Goal: Task Accomplishment & Management: Manage account settings

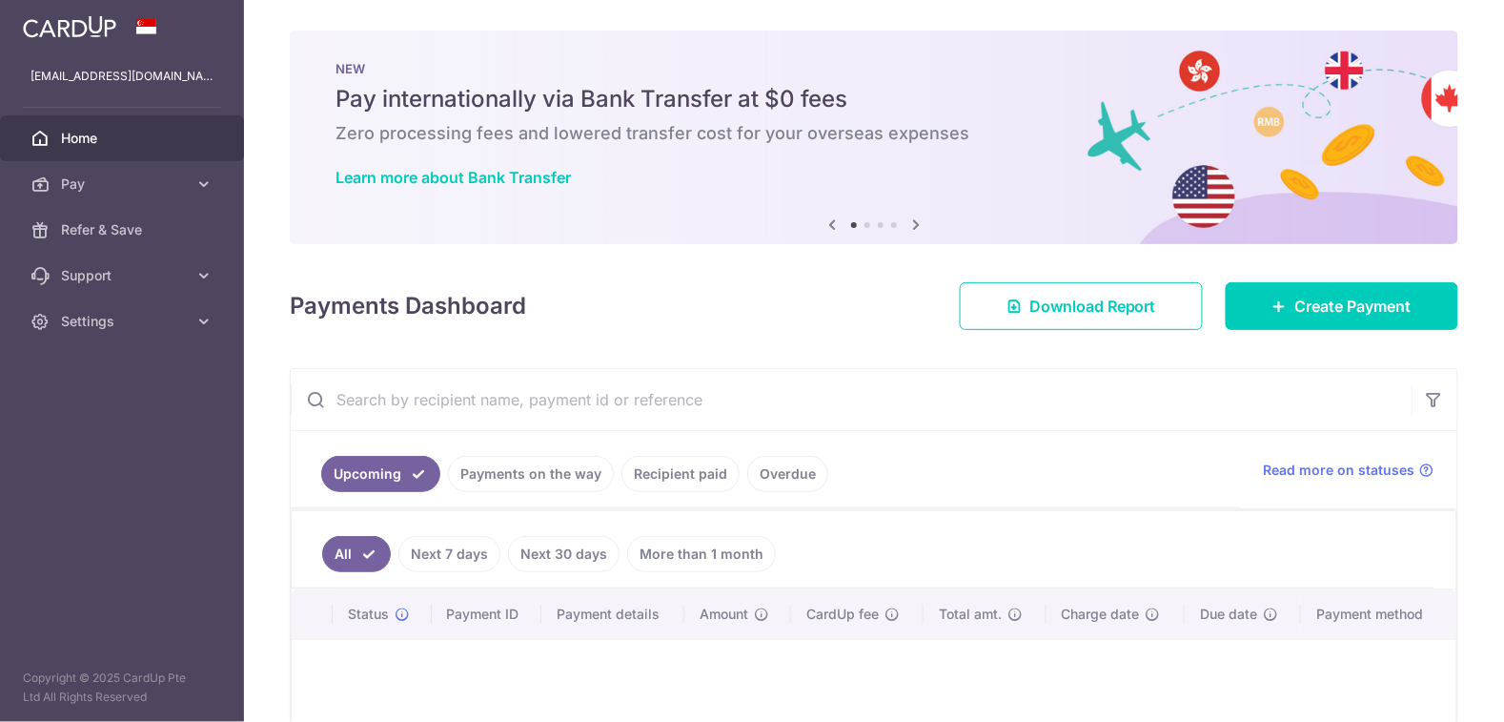
click at [776, 473] on link "Overdue" at bounding box center [787, 474] width 81 height 36
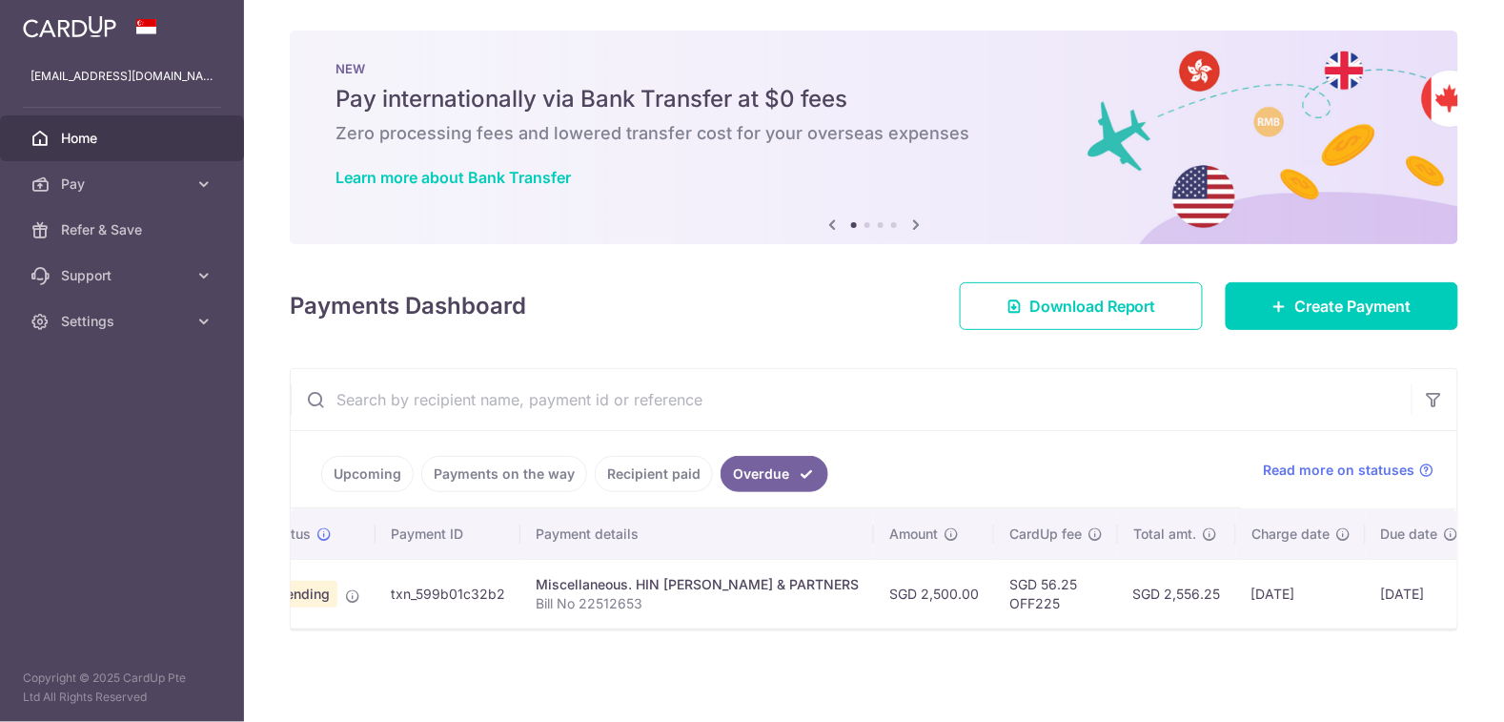
scroll to position [0, 209]
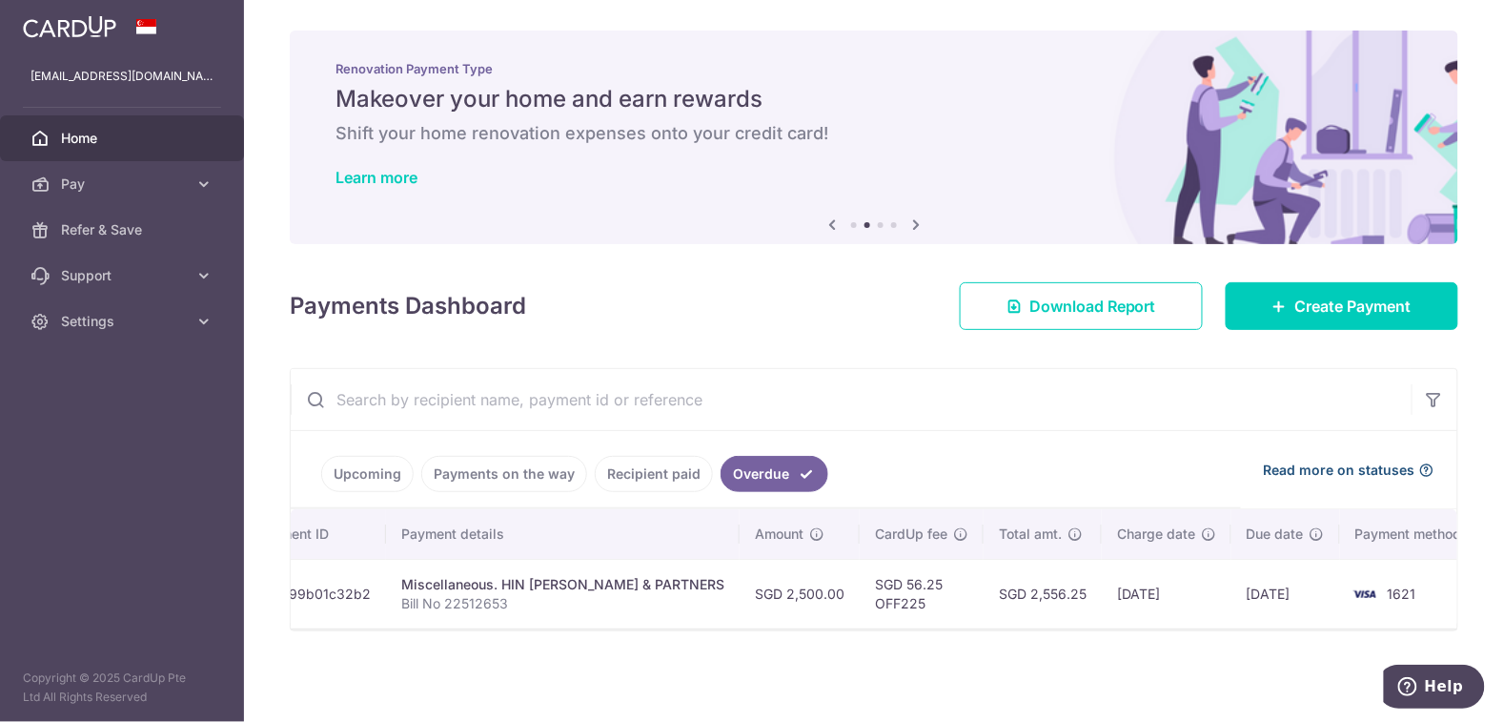
click at [1398, 463] on span "Read more on statuses" at bounding box center [1340, 469] width 152 height 19
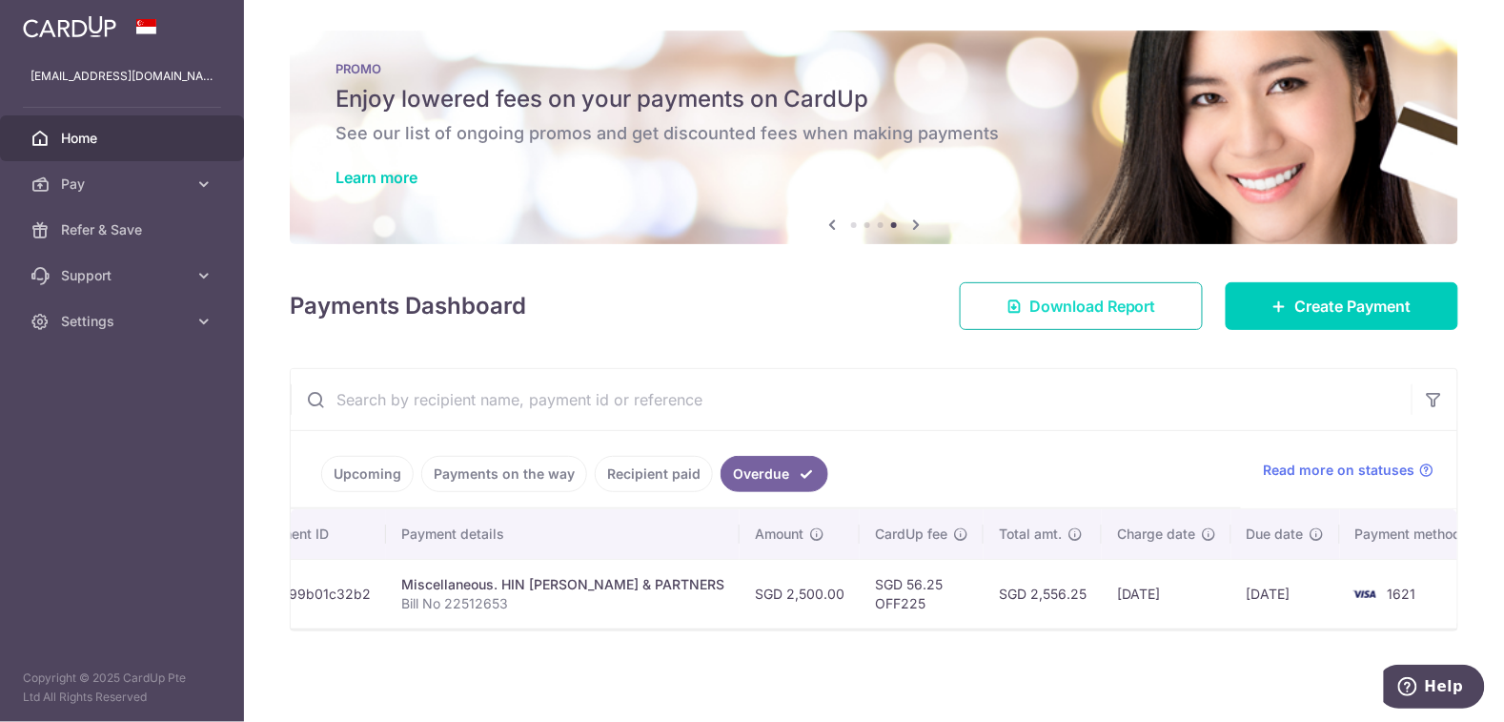
click at [1122, 306] on span "Download Report" at bounding box center [1092, 306] width 127 height 23
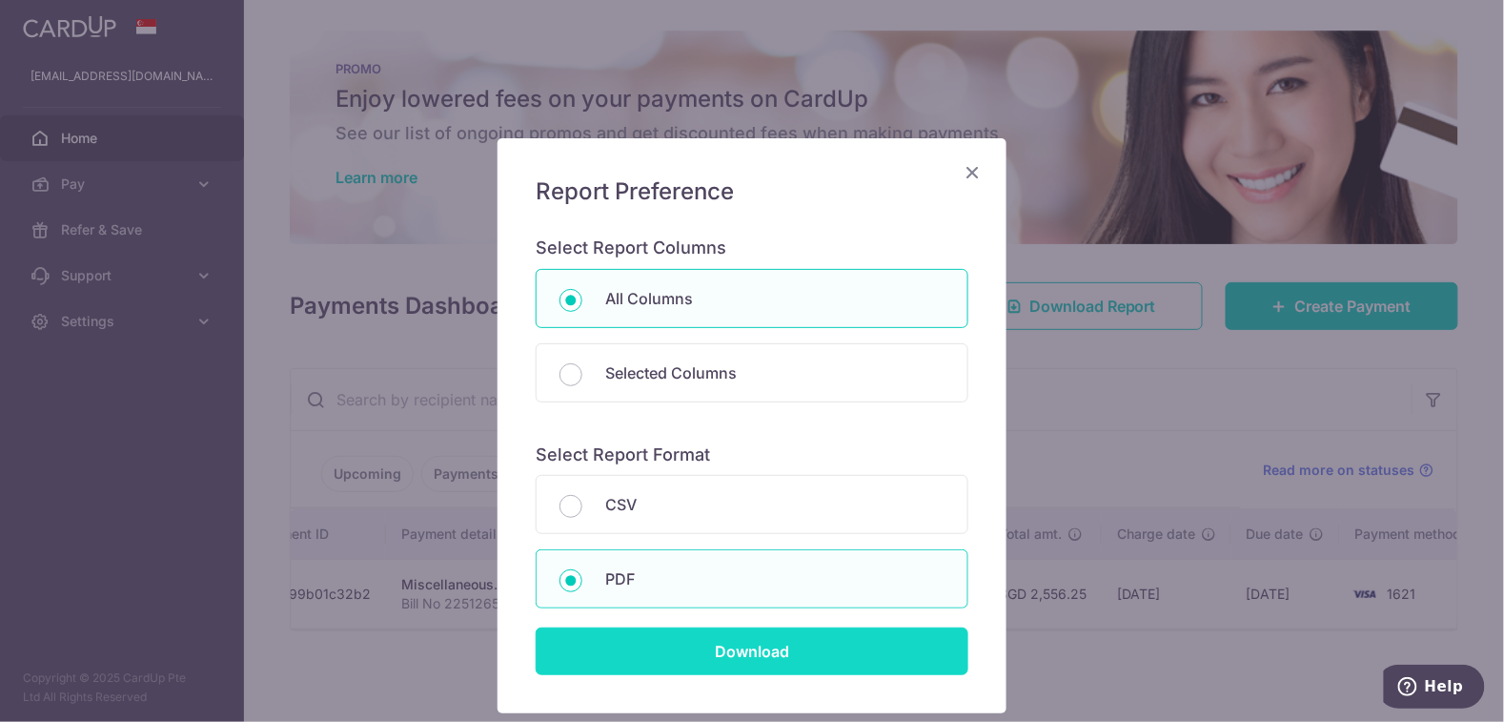
click at [849, 662] on input "Download" at bounding box center [752, 651] width 433 height 48
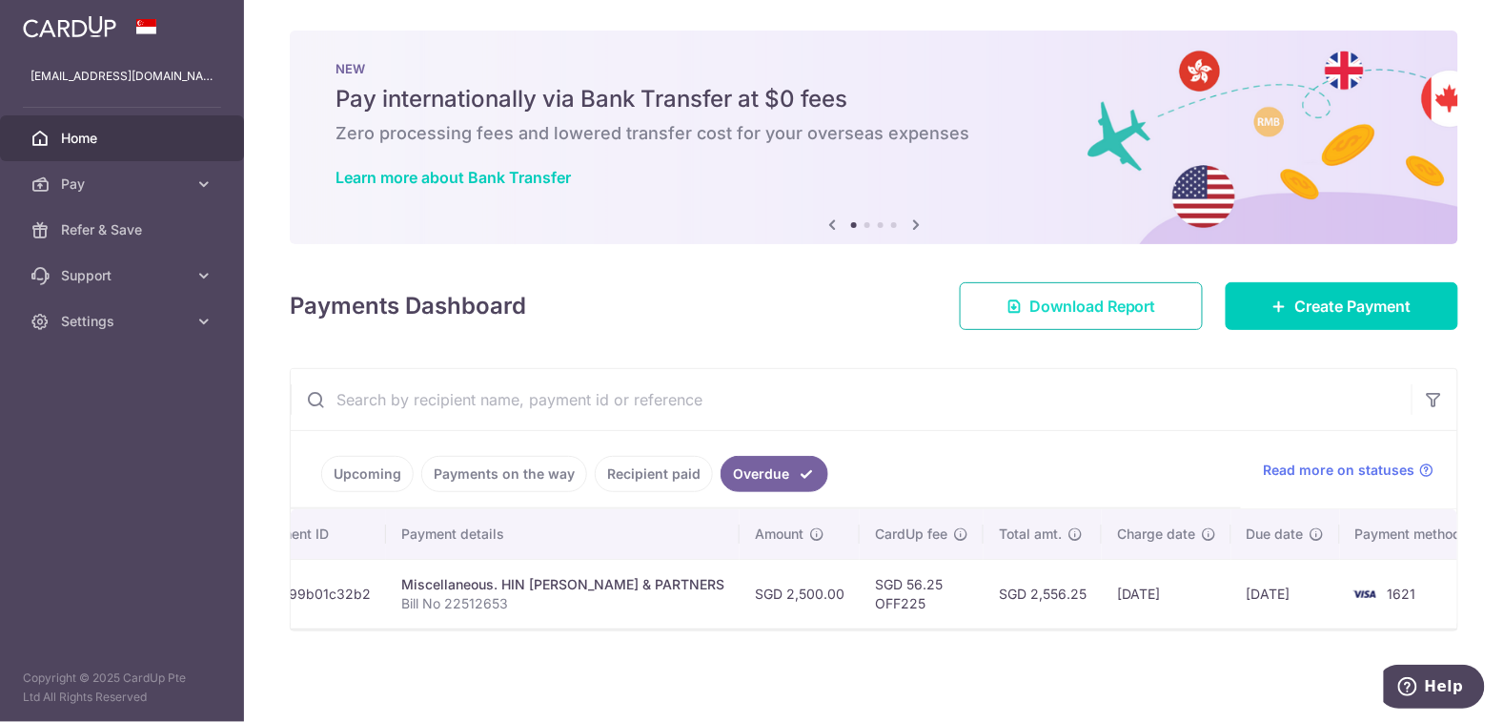
click at [1096, 307] on span "Download Report" at bounding box center [1092, 306] width 127 height 23
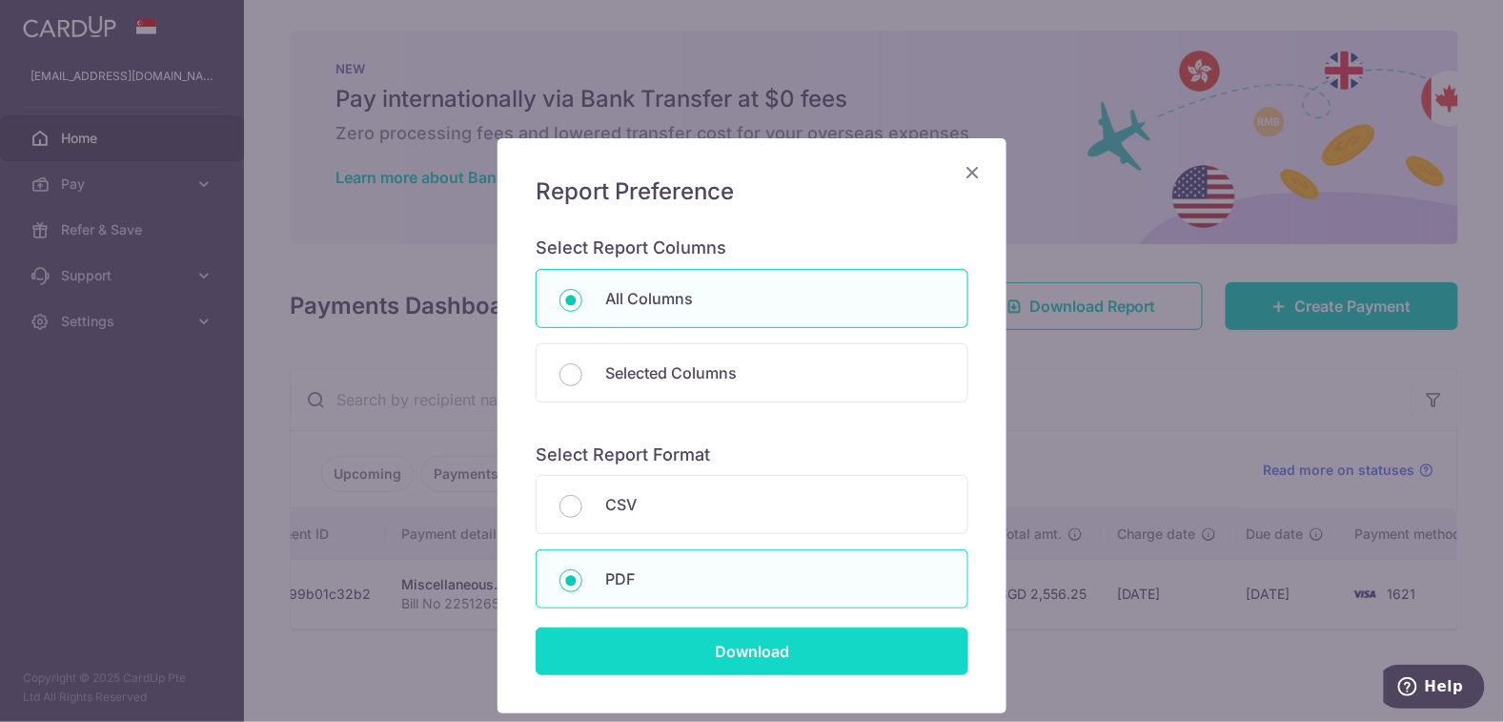
click at [657, 650] on input "Download" at bounding box center [752, 651] width 433 height 48
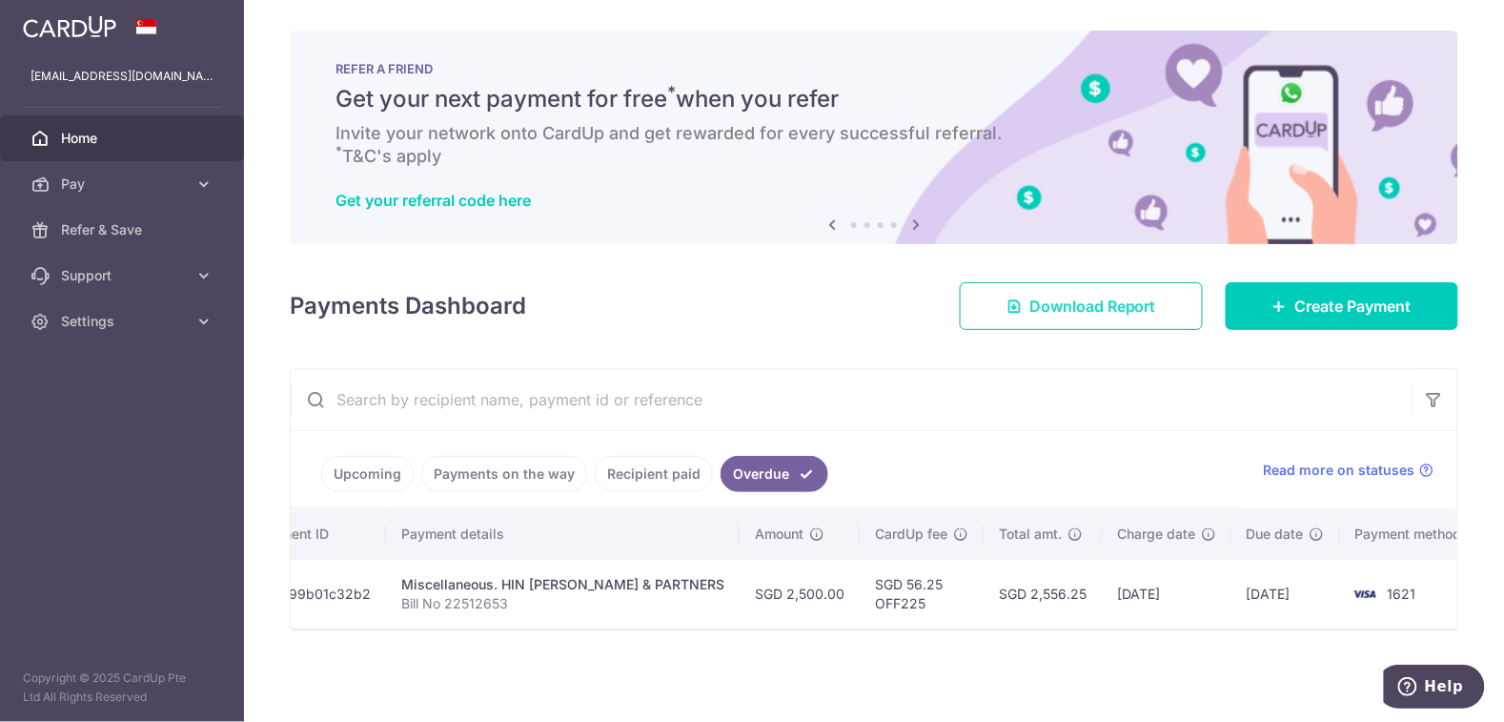
click at [1078, 313] on span "Download Report" at bounding box center [1092, 306] width 127 height 23
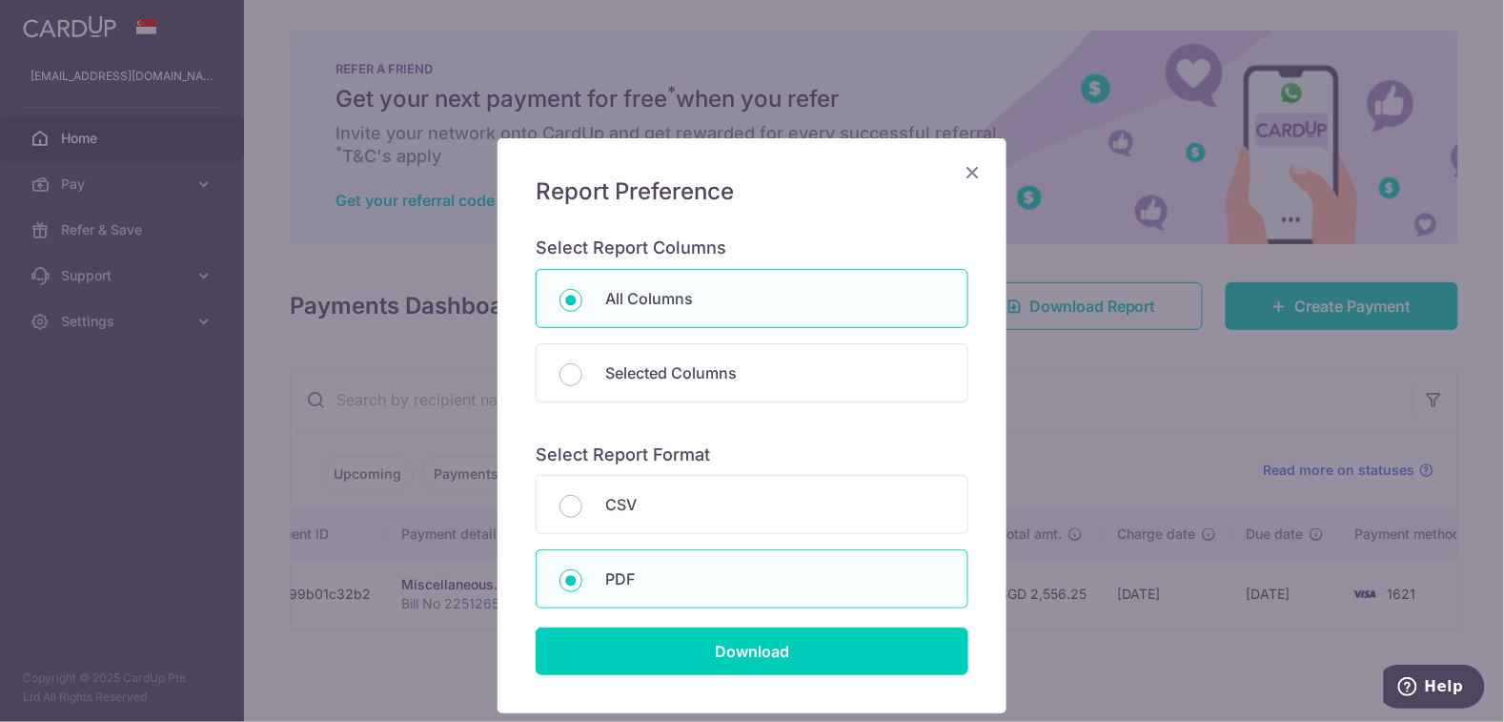
click at [1189, 424] on div "Report Preference Select Report Columns All Columns Selected Columns Payment Id…" at bounding box center [752, 361] width 1504 height 722
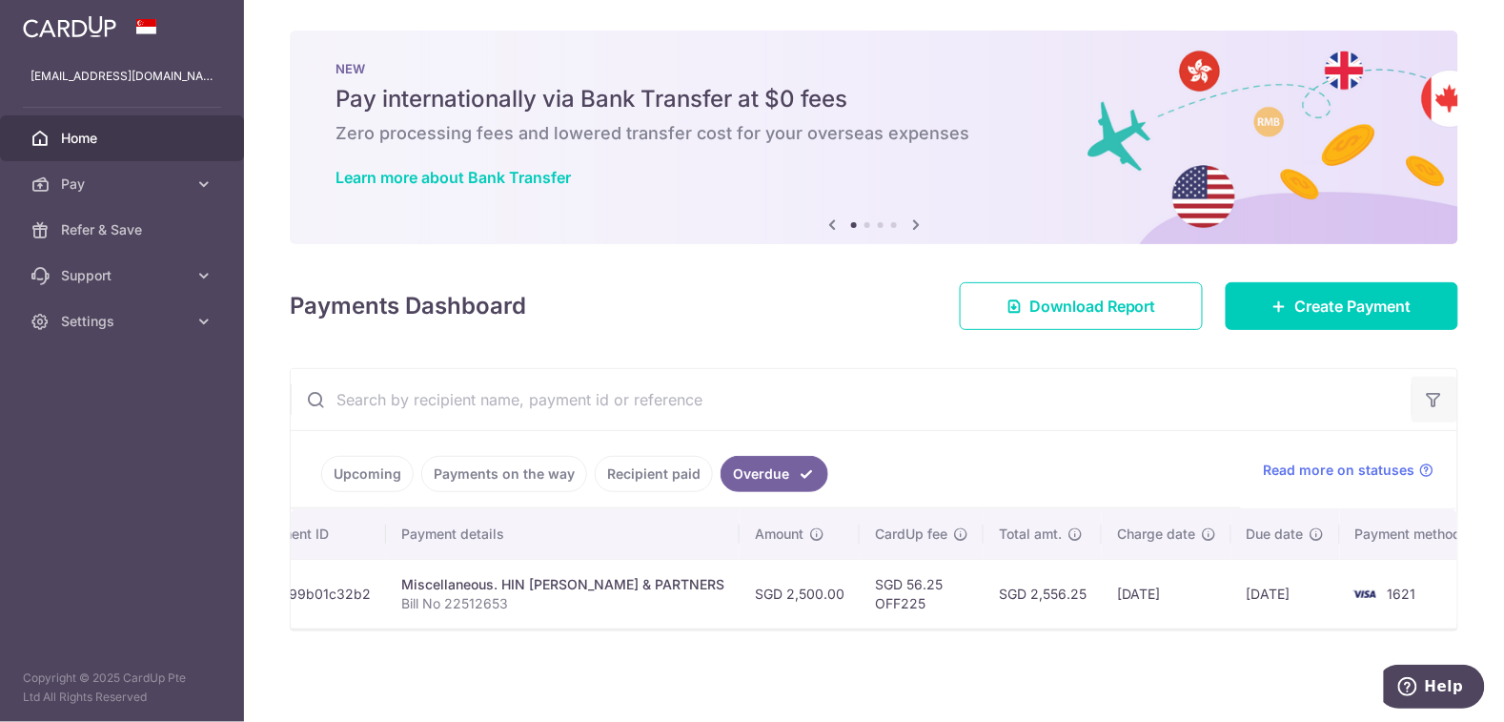
click at [1445, 402] on button "button" at bounding box center [1435, 400] width 46 height 46
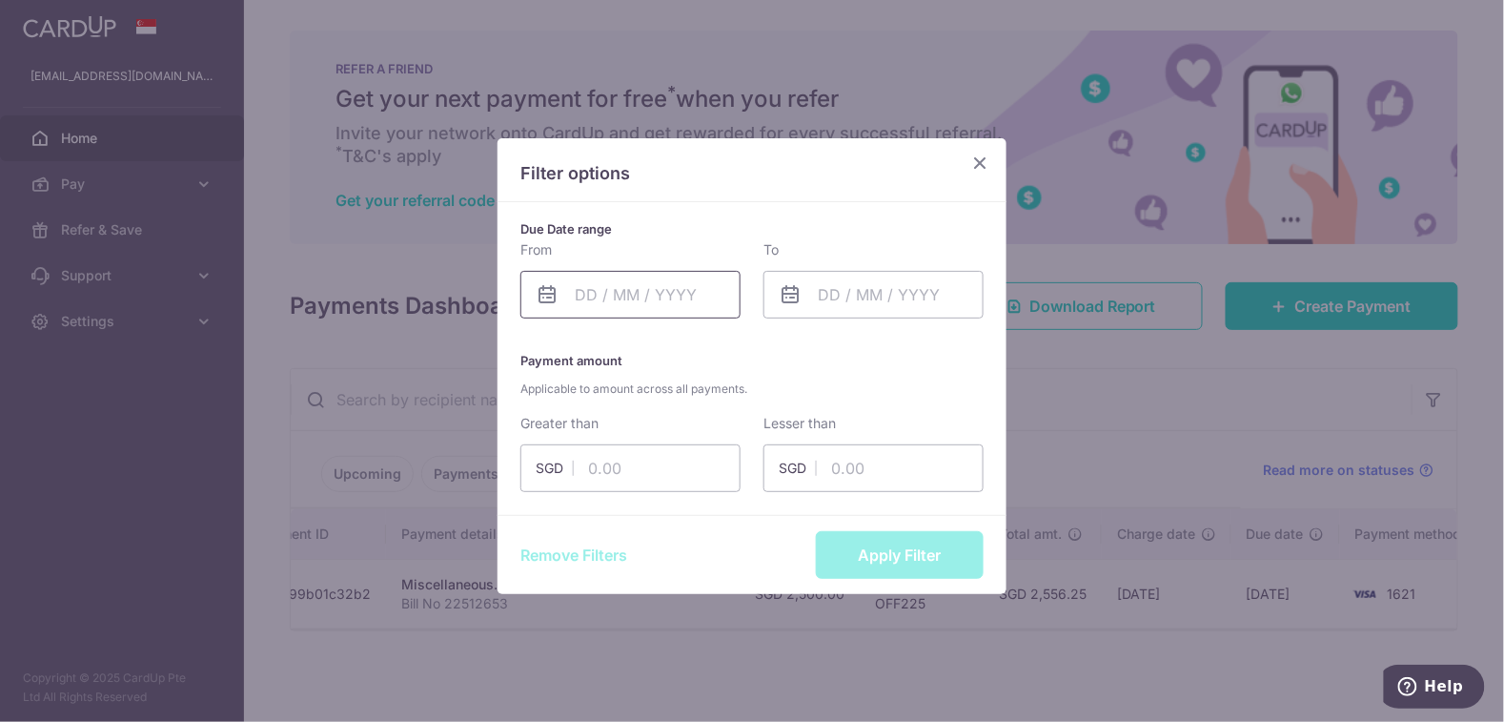
click at [674, 287] on input "text" at bounding box center [630, 295] width 220 height 48
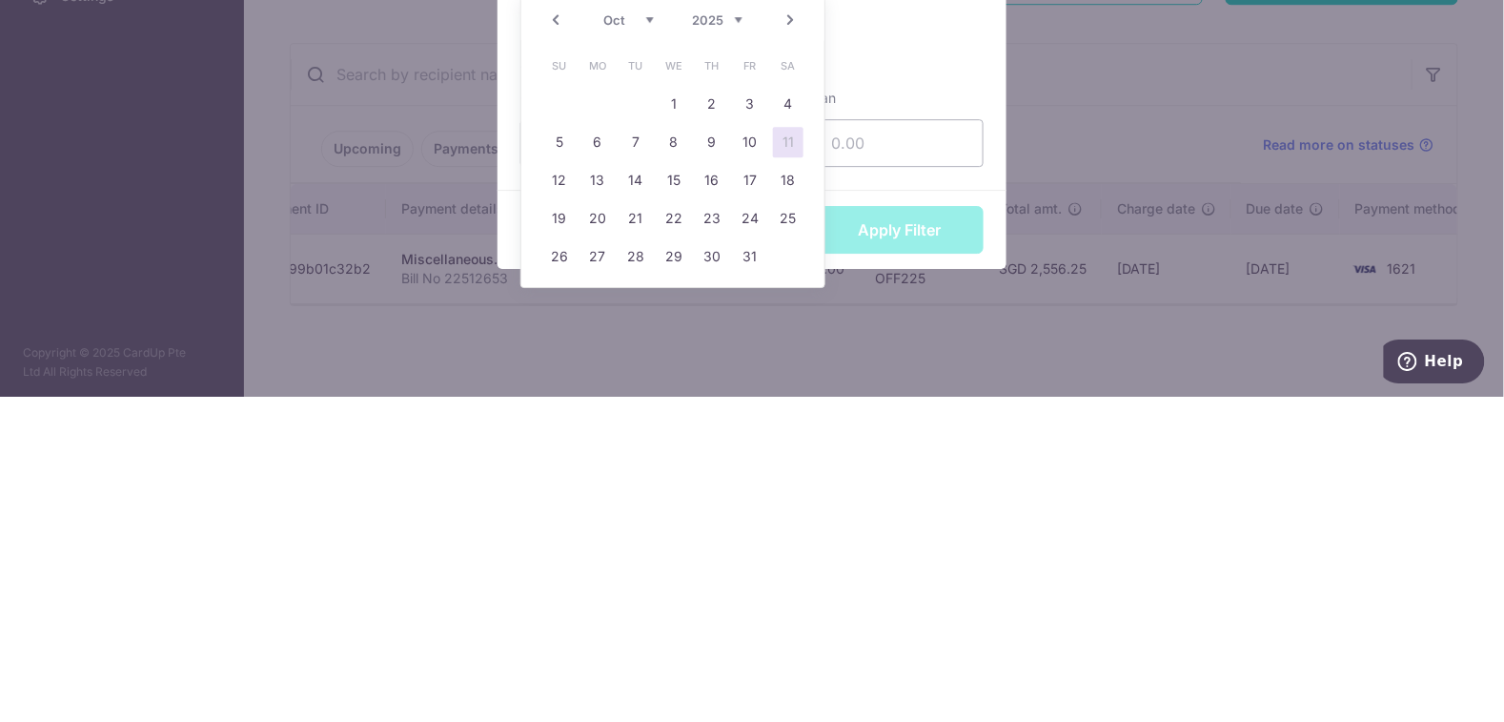
click at [596, 471] on link "6" at bounding box center [597, 467] width 31 height 31
type input "[DATE]"
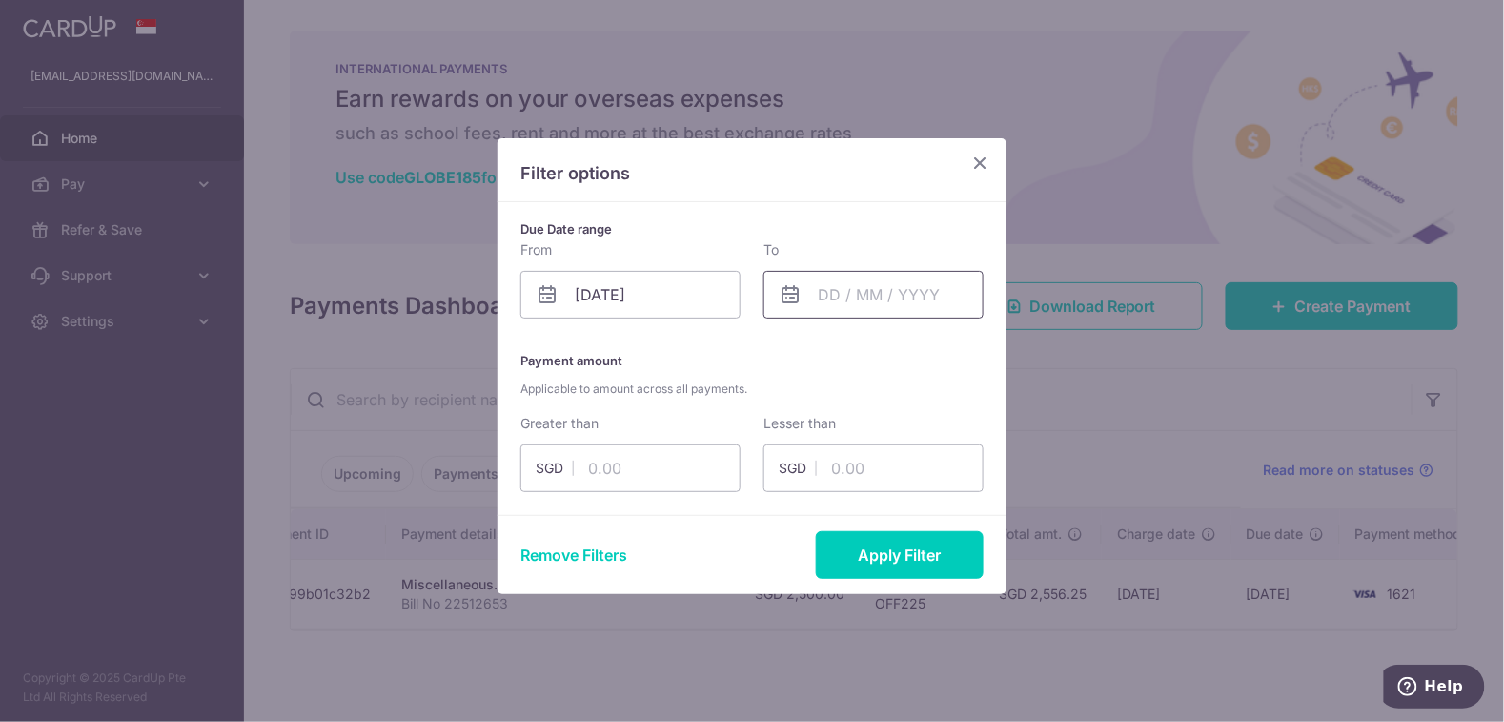
click at [926, 288] on input "text" at bounding box center [873, 295] width 220 height 48
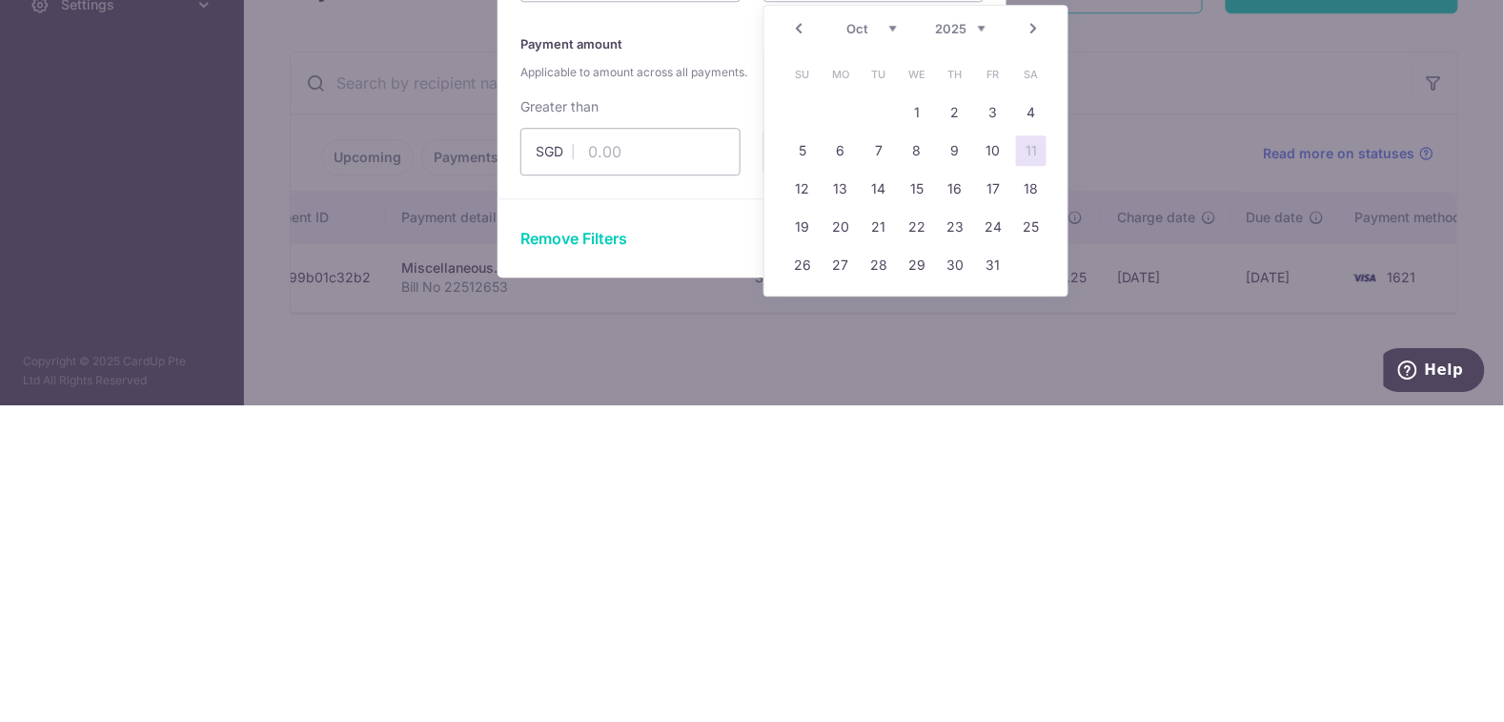
click at [982, 474] on link "10" at bounding box center [993, 467] width 31 height 31
type input "[DATE]"
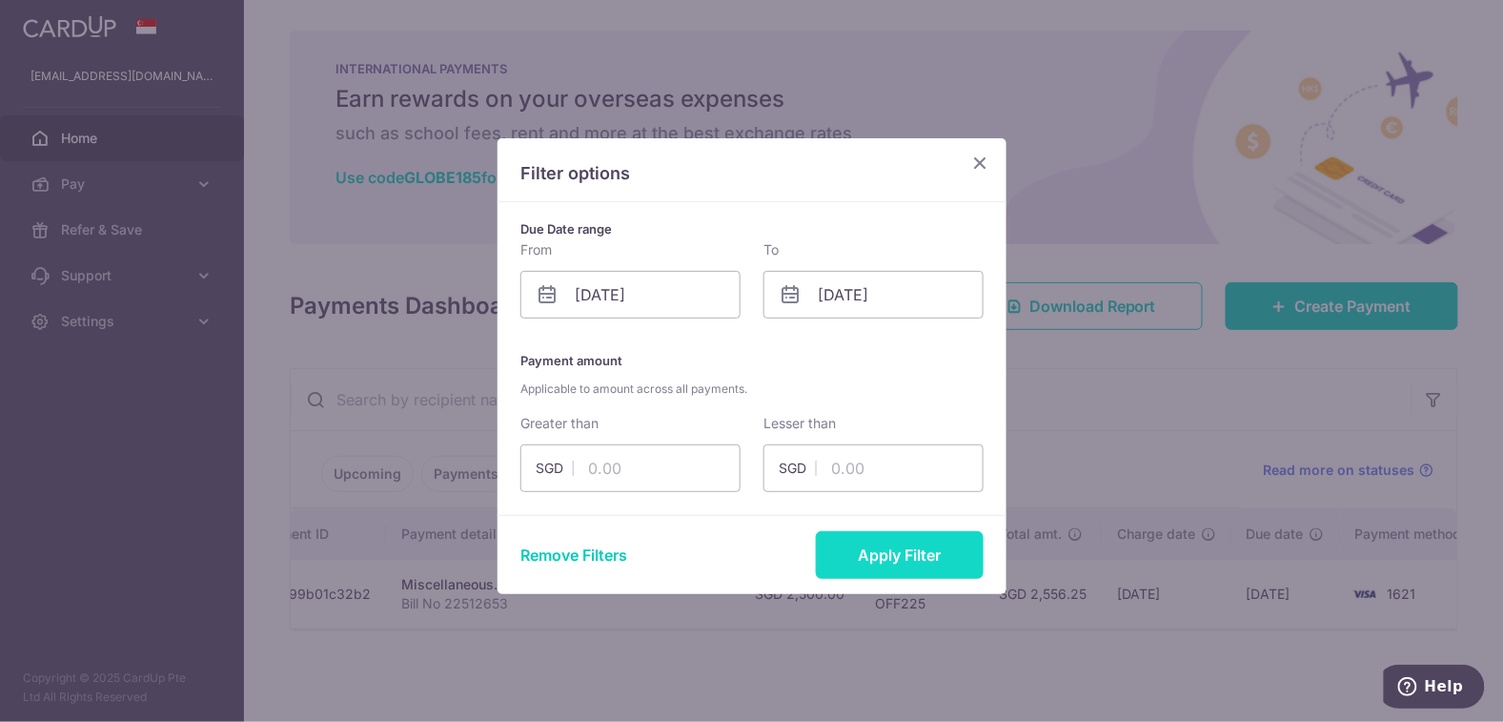
click at [888, 565] on button "Apply Filter" at bounding box center [900, 555] width 168 height 48
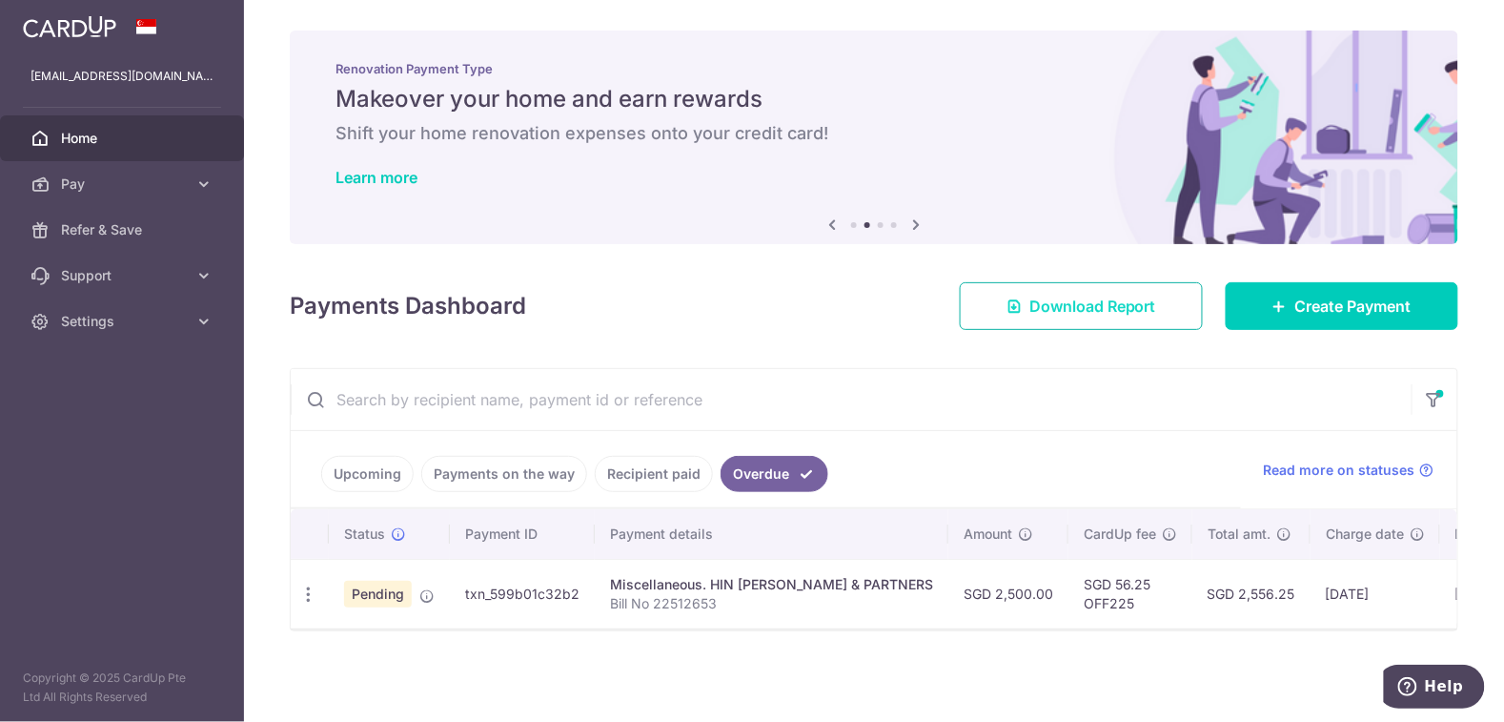
click at [1132, 320] on link "Download Report" at bounding box center [1081, 306] width 243 height 48
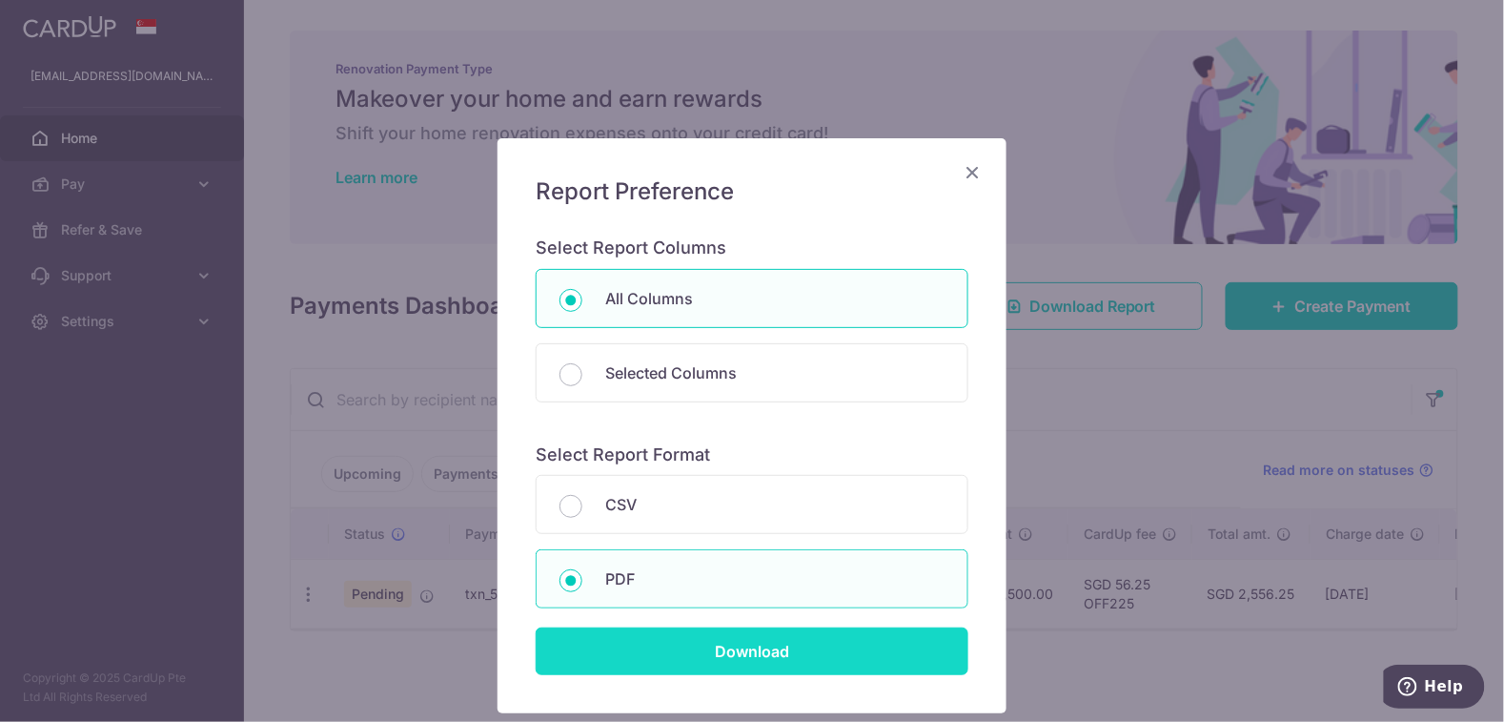
click at [828, 658] on input "Download" at bounding box center [752, 651] width 433 height 48
